Goal: Information Seeking & Learning: Find specific fact

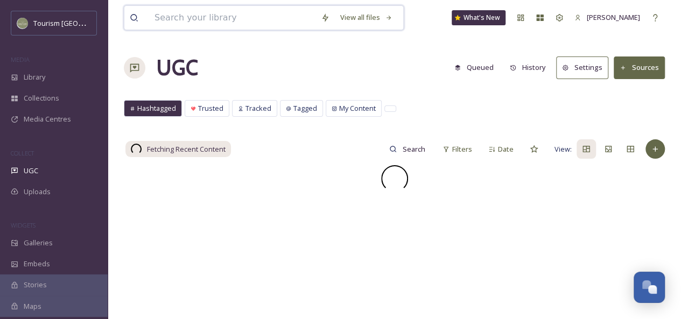
click at [222, 22] on input at bounding box center [232, 18] width 166 height 24
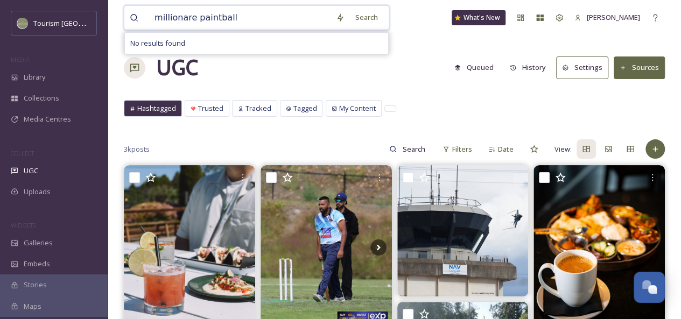
click at [216, 19] on input "millionare paintball" at bounding box center [239, 18] width 181 height 24
click at [177, 19] on input "millionare paintball" at bounding box center [239, 18] width 181 height 24
type input "paintball"
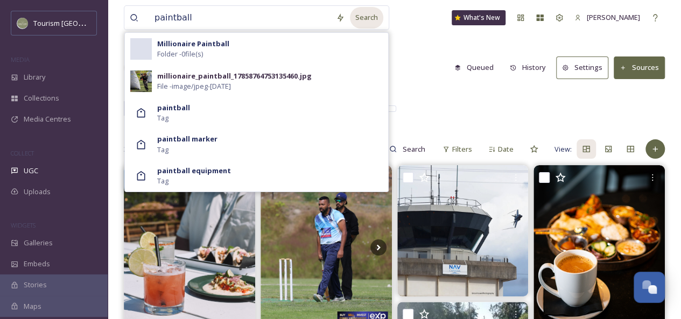
click at [359, 20] on div "Search" at bounding box center [366, 17] width 33 height 21
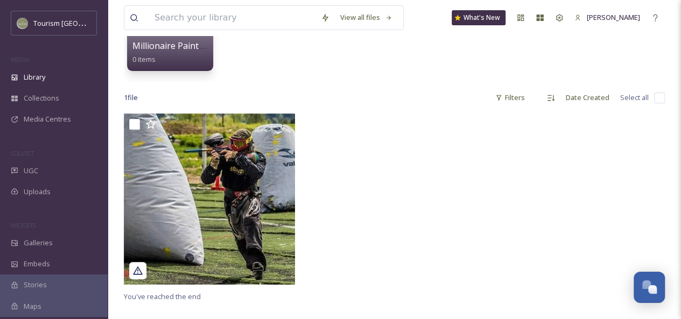
scroll to position [135, 0]
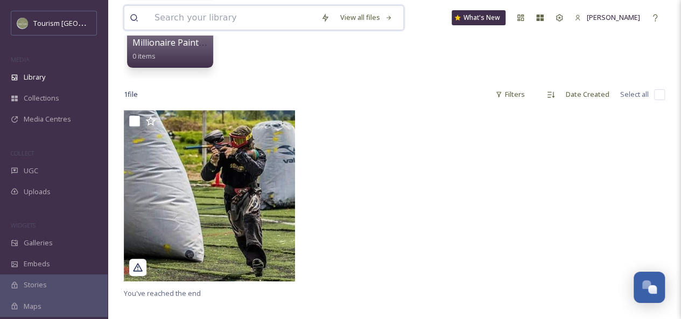
click at [193, 15] on input at bounding box center [232, 18] width 166 height 24
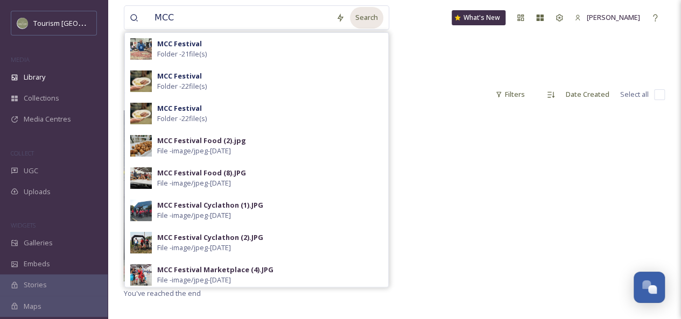
click at [357, 21] on div "Search" at bounding box center [366, 17] width 33 height 21
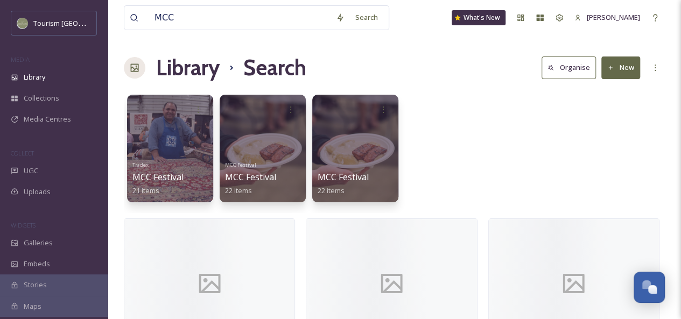
click at [466, 92] on div "Tradex MCC Festival 21 items MCC Festival MCC Festival 22 items MCC Festival 22…" at bounding box center [394, 151] width 541 height 124
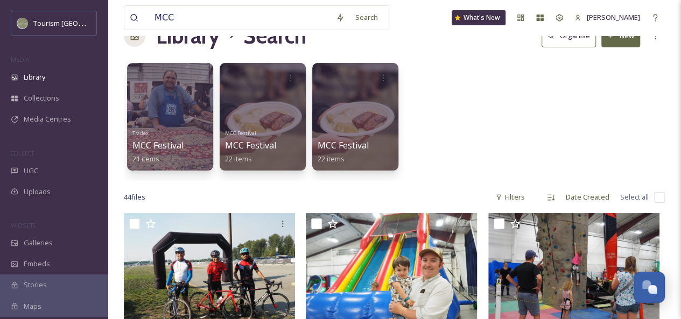
scroll to position [101, 0]
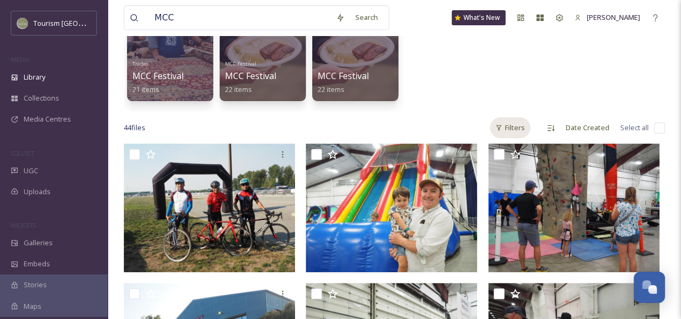
click at [517, 131] on div "Filters" at bounding box center [510, 127] width 40 height 21
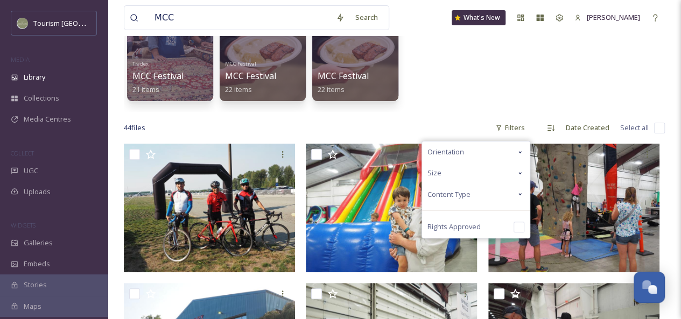
click at [520, 191] on icon at bounding box center [520, 194] width 9 height 9
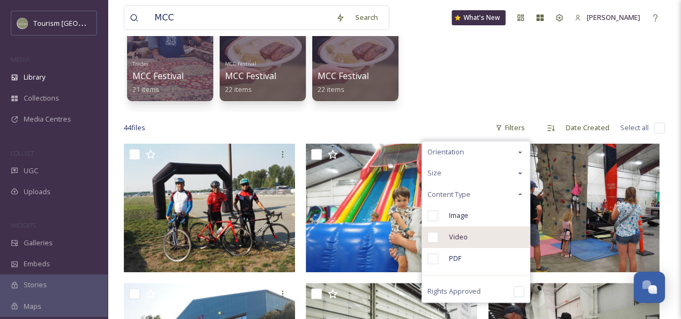
click at [470, 239] on div "Video" at bounding box center [476, 238] width 108 height 22
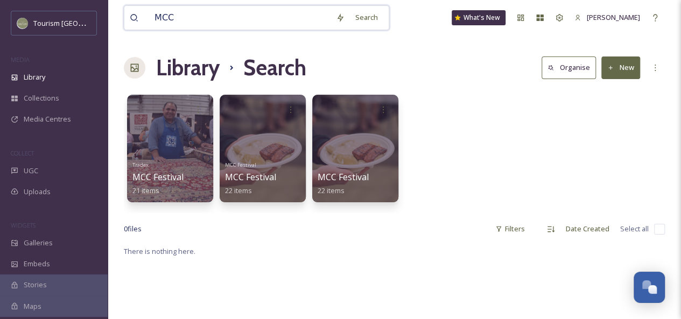
drag, startPoint x: 195, startPoint y: 17, endPoint x: 102, endPoint y: 13, distance: 93.2
click at [102, 13] on div "Tourism Abbotsford MEDIA Library Collections Media Centres COLLECT UGC Uploads …" at bounding box center [340, 282] width 681 height 564
type input "mt [PERSON_NAME] fall"
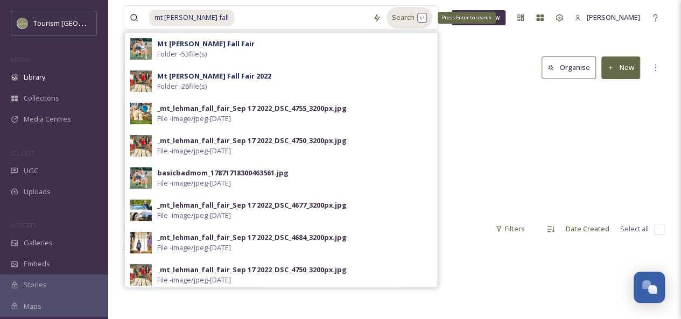
click at [402, 18] on div "Search Press Enter to search" at bounding box center [410, 17] width 46 height 21
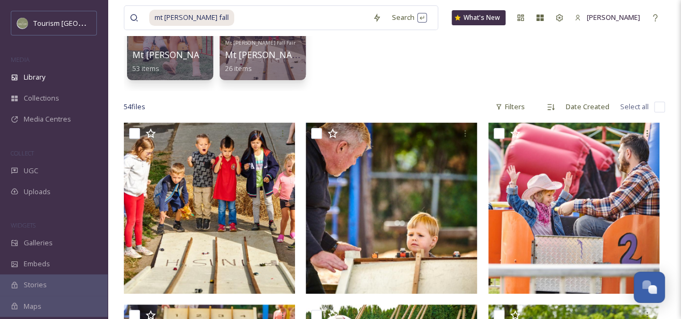
scroll to position [124, 0]
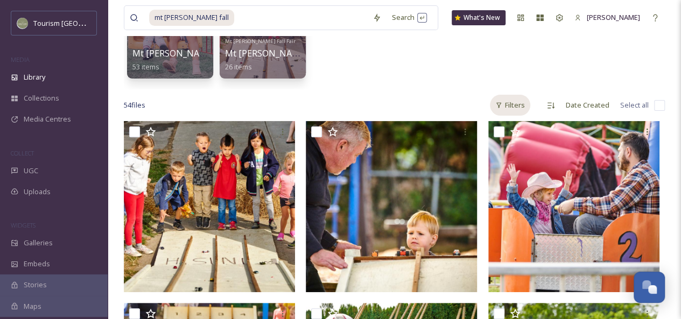
click at [502, 105] on icon at bounding box center [498, 105] width 7 height 7
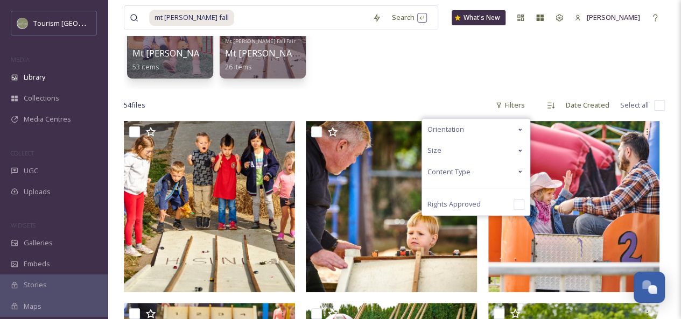
click at [525, 169] on icon at bounding box center [520, 171] width 9 height 9
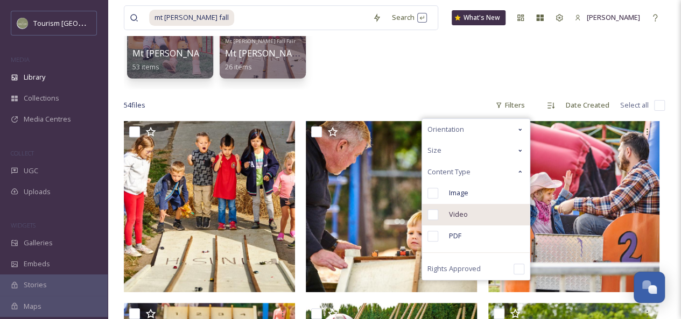
click at [463, 216] on span "Video" at bounding box center [458, 214] width 19 height 10
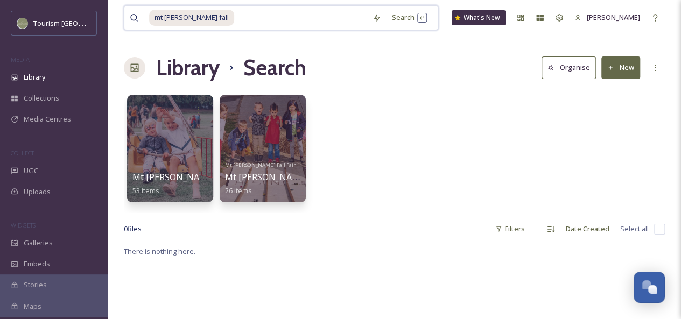
click at [235, 13] on input at bounding box center [301, 18] width 132 height 24
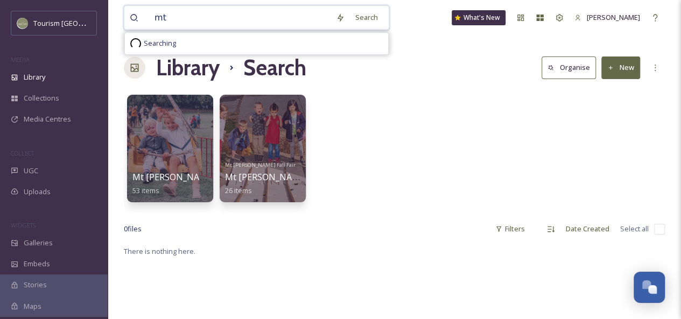
type input "m"
type input "culture days"
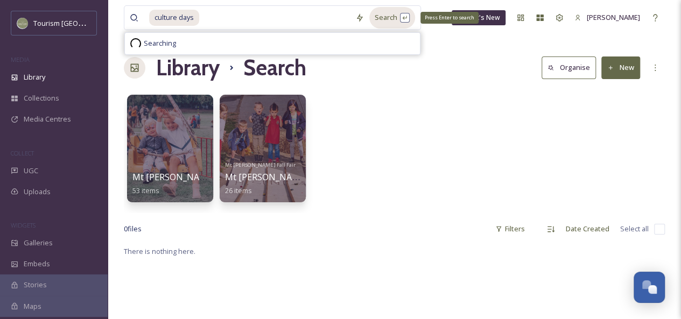
click at [381, 20] on div "Search Press Enter to search" at bounding box center [392, 17] width 46 height 21
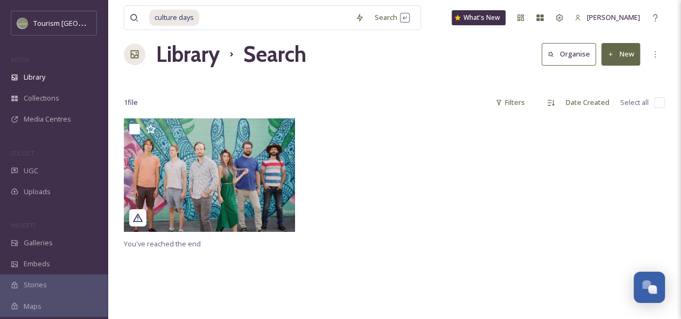
scroll to position [15, 0]
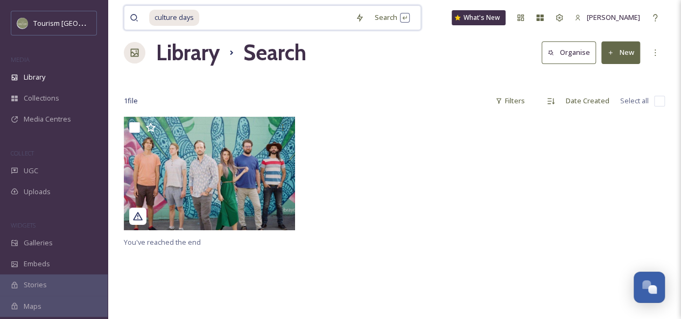
click at [219, 20] on input at bounding box center [275, 18] width 150 height 24
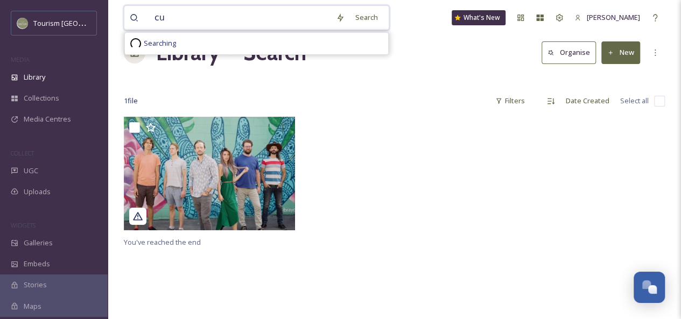
type input "c"
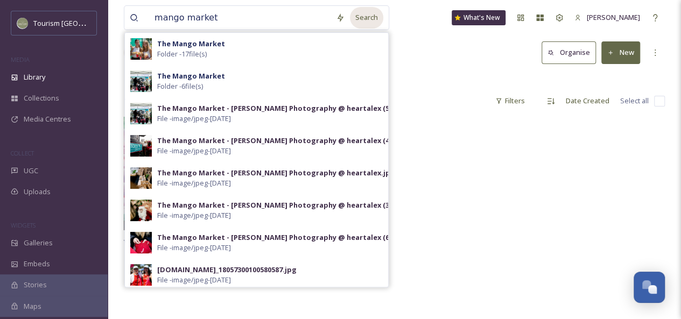
click at [355, 21] on div "Search" at bounding box center [366, 17] width 33 height 21
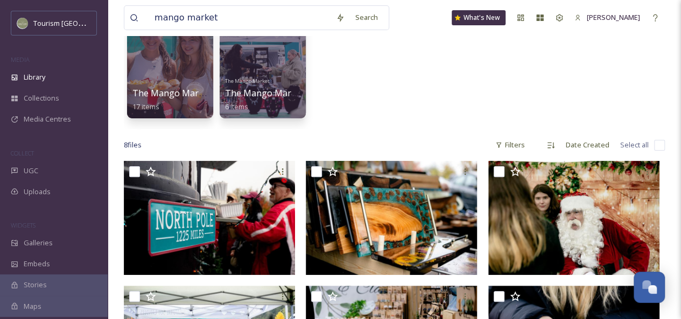
scroll to position [92, 0]
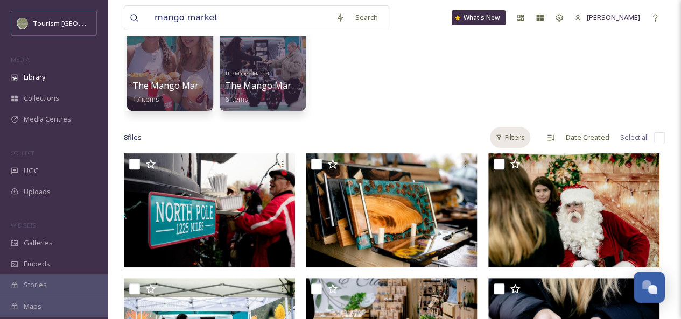
click at [508, 138] on div "Filters" at bounding box center [510, 137] width 40 height 21
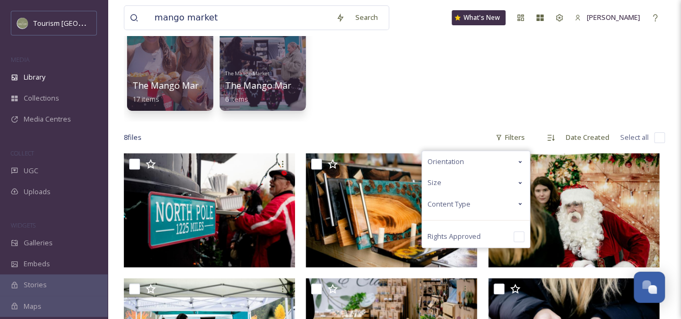
click at [508, 203] on div "Content Type" at bounding box center [476, 204] width 108 height 21
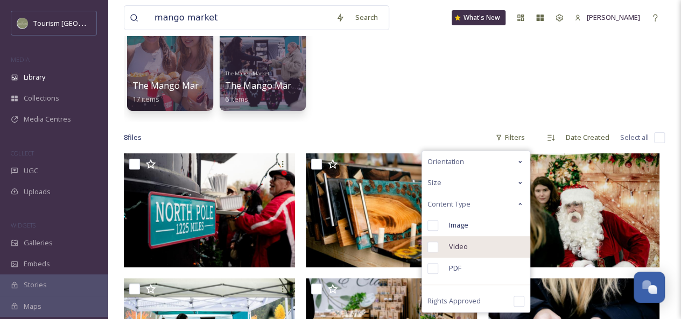
click at [467, 246] on span "Video" at bounding box center [458, 247] width 19 height 10
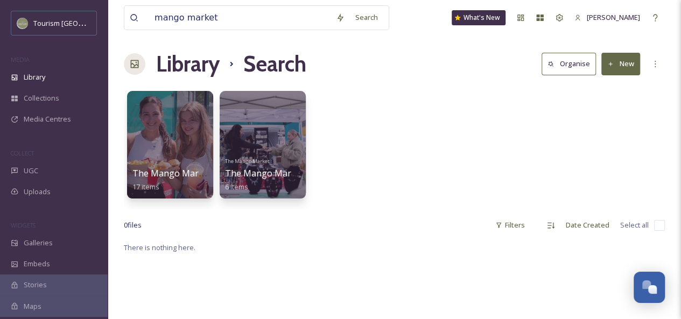
scroll to position [9, 0]
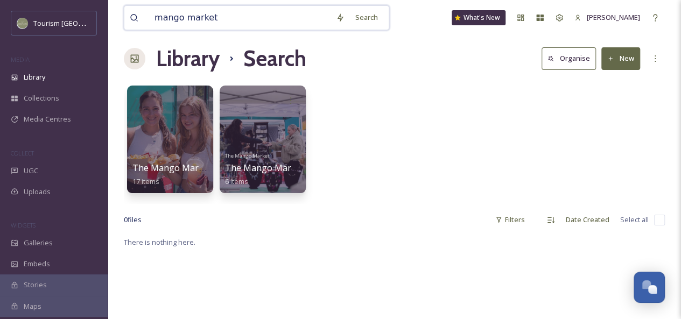
drag, startPoint x: 233, startPoint y: 15, endPoint x: 118, endPoint y: 15, distance: 114.7
click at [118, 15] on div "mango market Search What's New [PERSON_NAME] Library Search Organise New Your S…" at bounding box center [395, 273] width 574 height 564
type input "tucked"
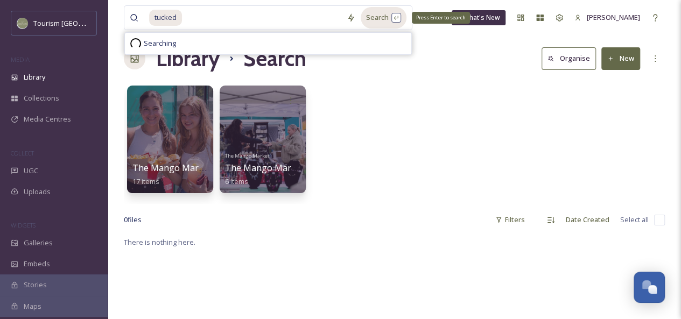
click at [365, 23] on div "Search Press Enter to search" at bounding box center [384, 17] width 46 height 21
